Goal: Task Accomplishment & Management: Use online tool/utility

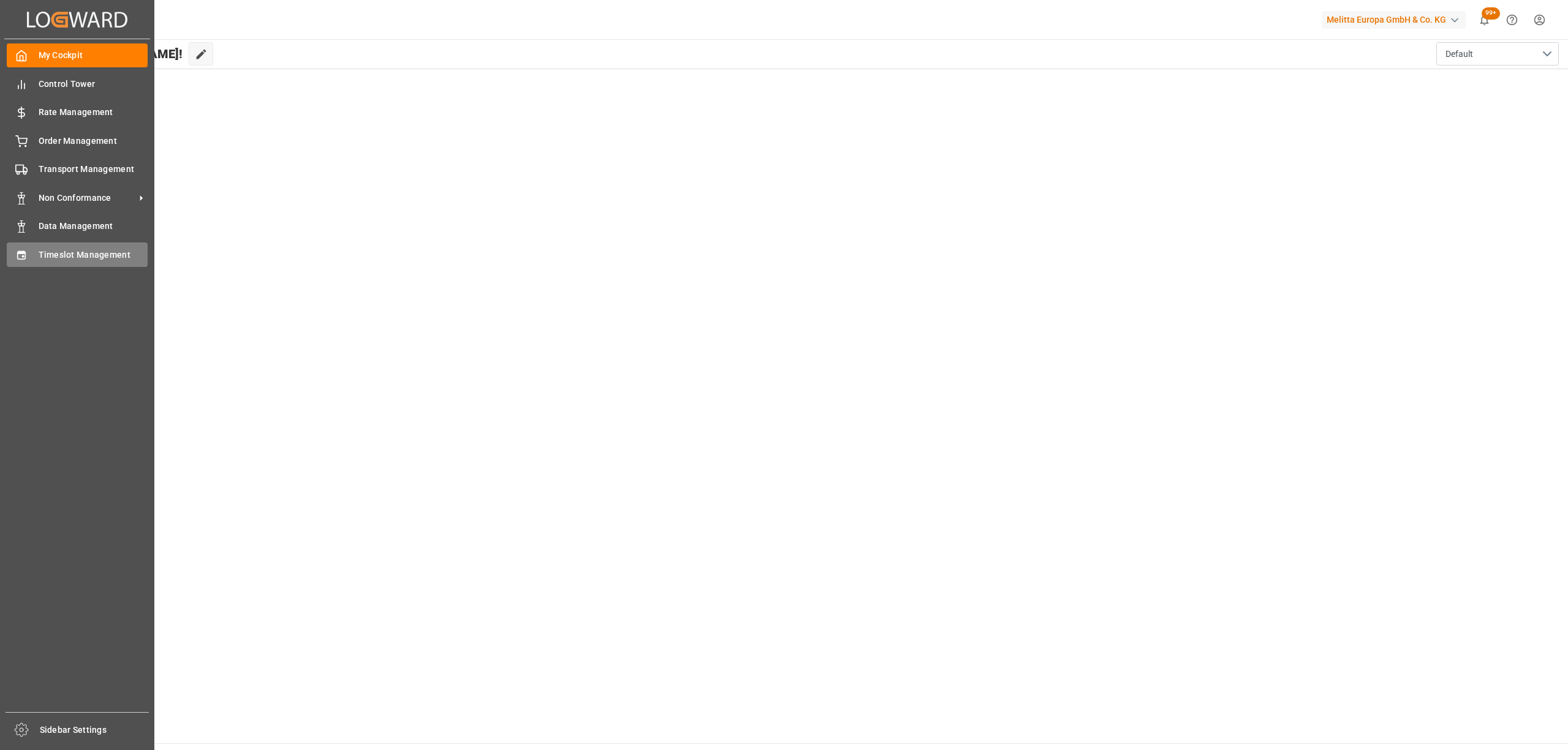
click at [15, 253] on icon at bounding box center [21, 256] width 12 height 12
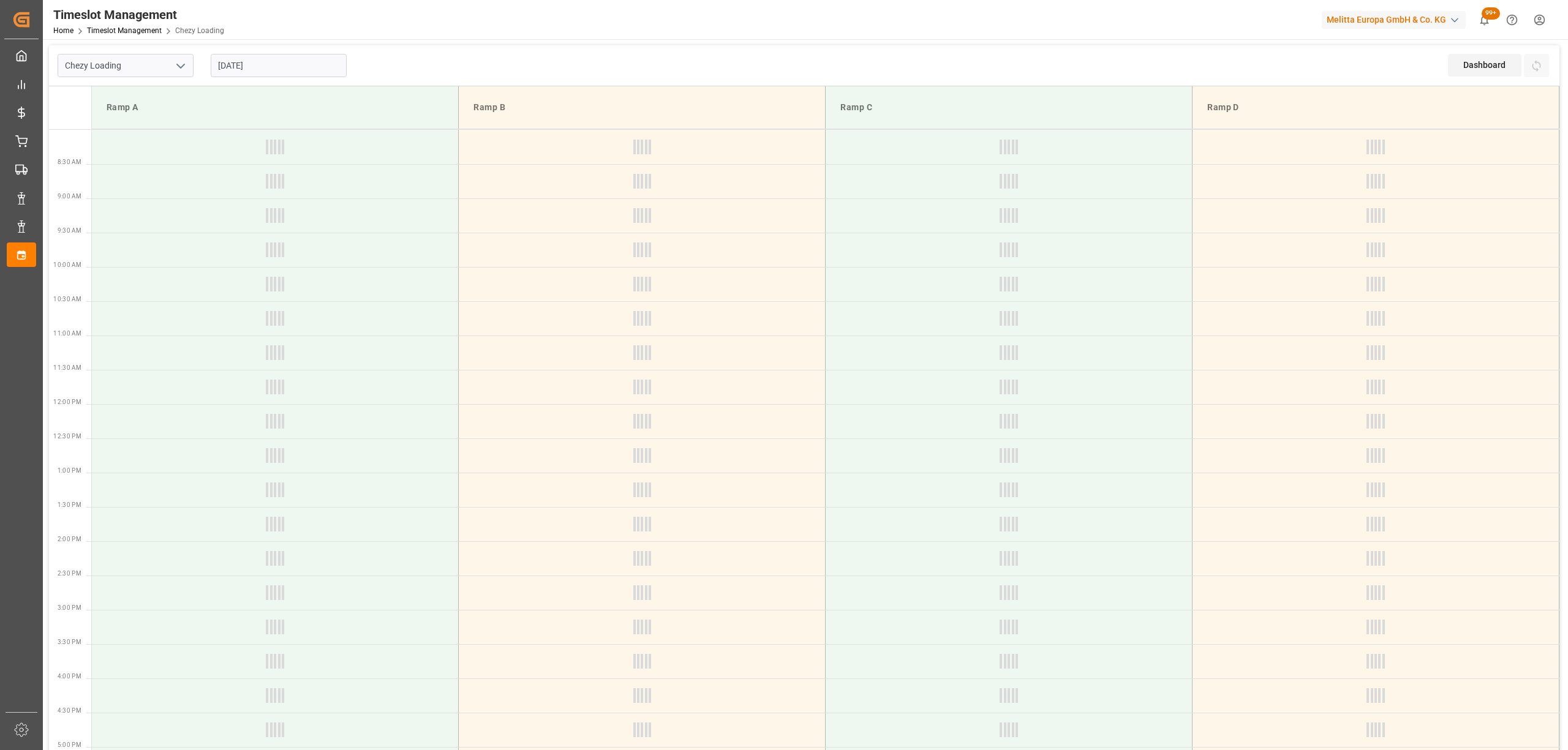
type input "Chezy Loading"
